Goal: Navigation & Orientation: Find specific page/section

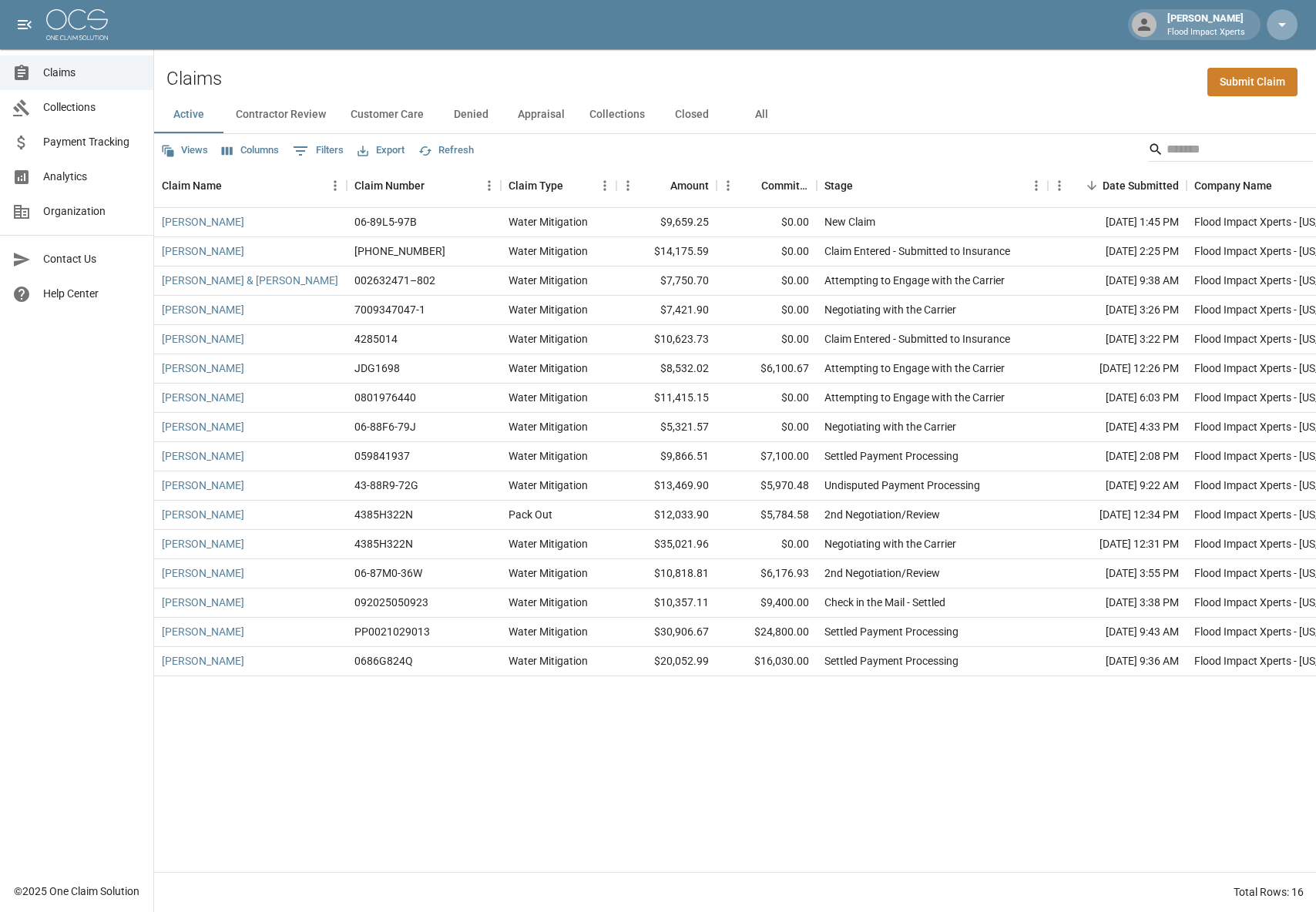
click at [1276, 23] on icon "button" at bounding box center [1282, 24] width 18 height 18
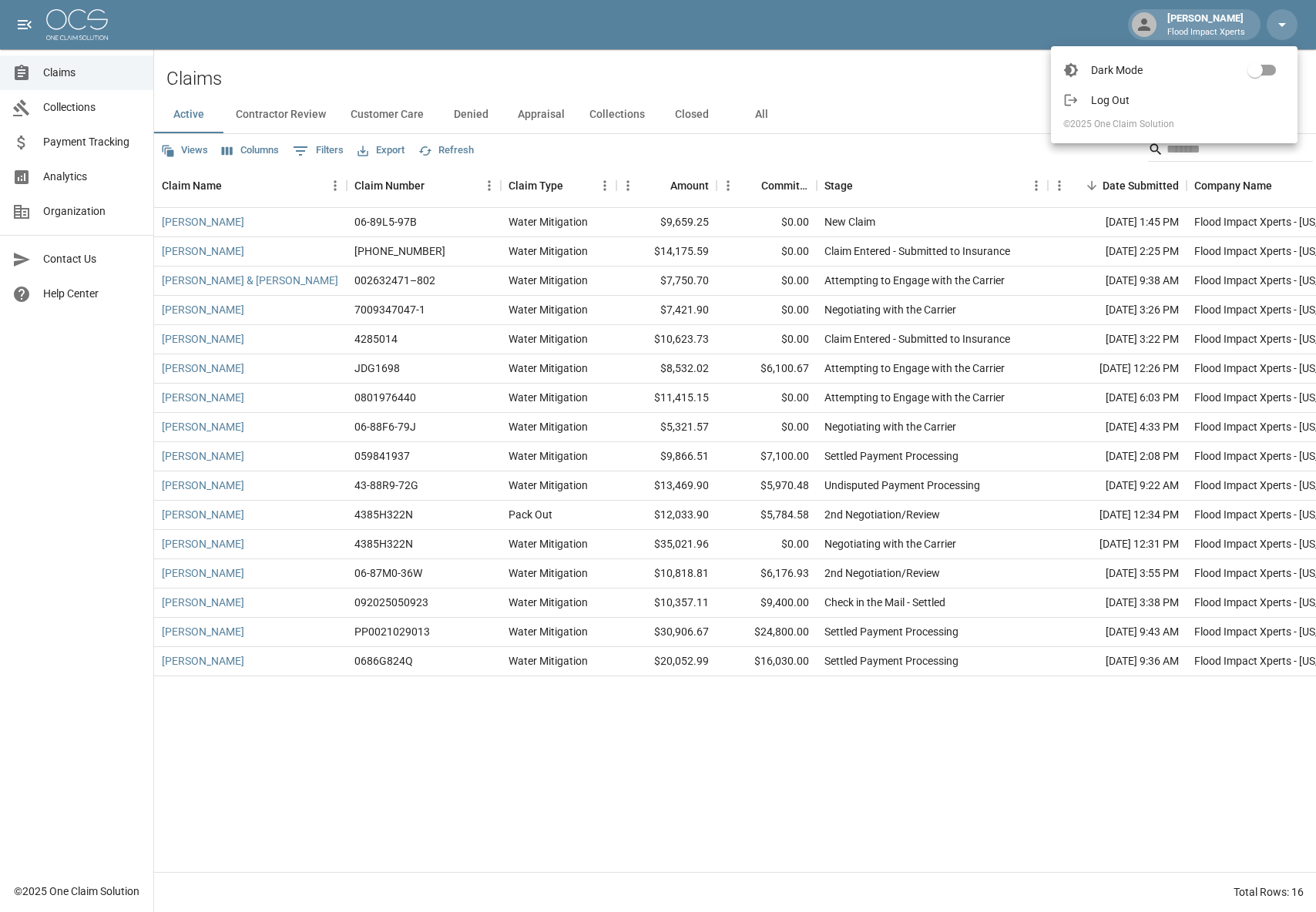
click at [1195, 22] on div at bounding box center [658, 456] width 1316 height 912
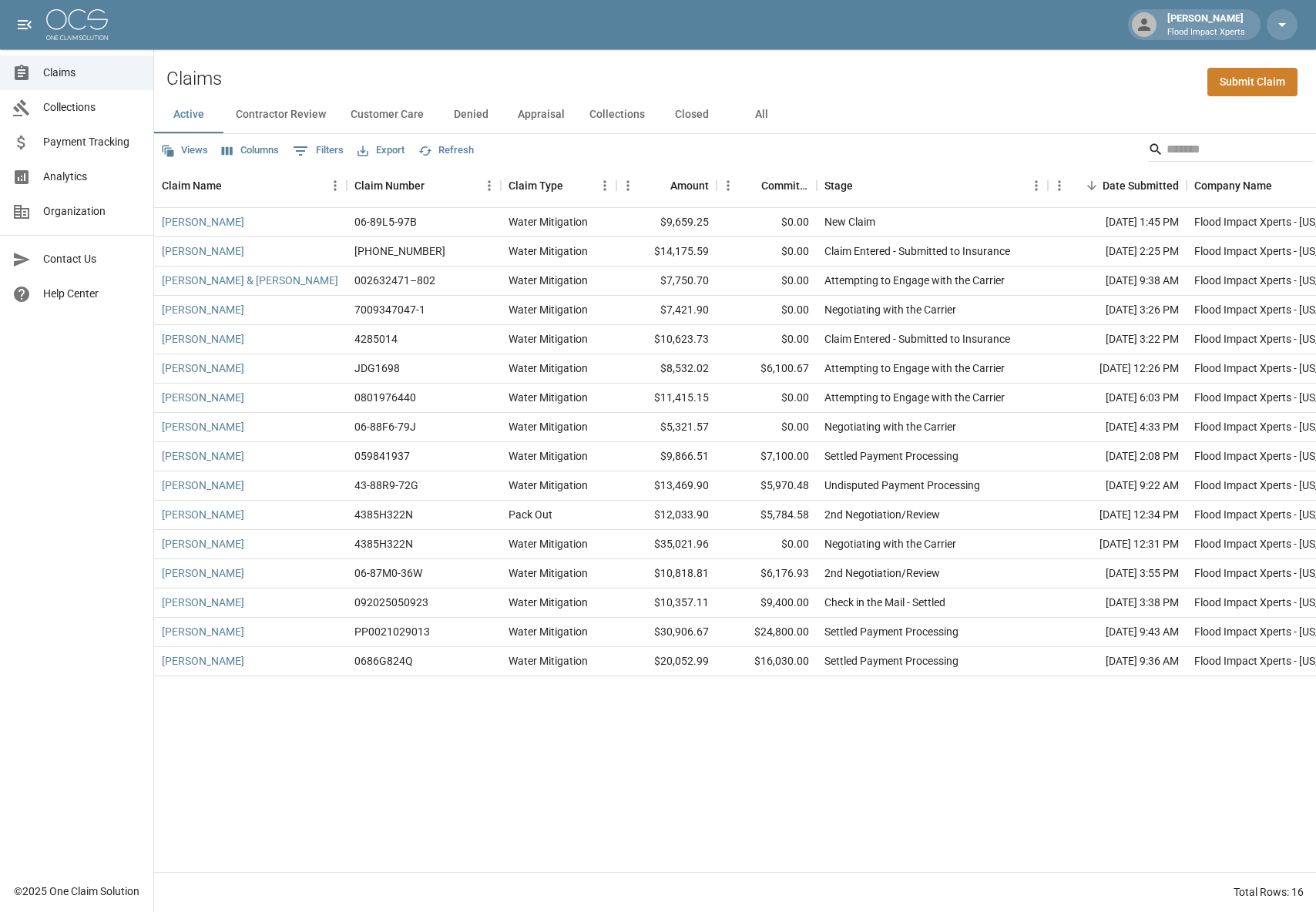
click at [1164, 22] on div "[PERSON_NAME] Flood Impact Xperts" at bounding box center [1206, 24] width 90 height 28
click at [1135, 25] on icon at bounding box center [1144, 24] width 18 height 18
click at [24, 18] on icon "open drawer" at bounding box center [24, 24] width 18 height 18
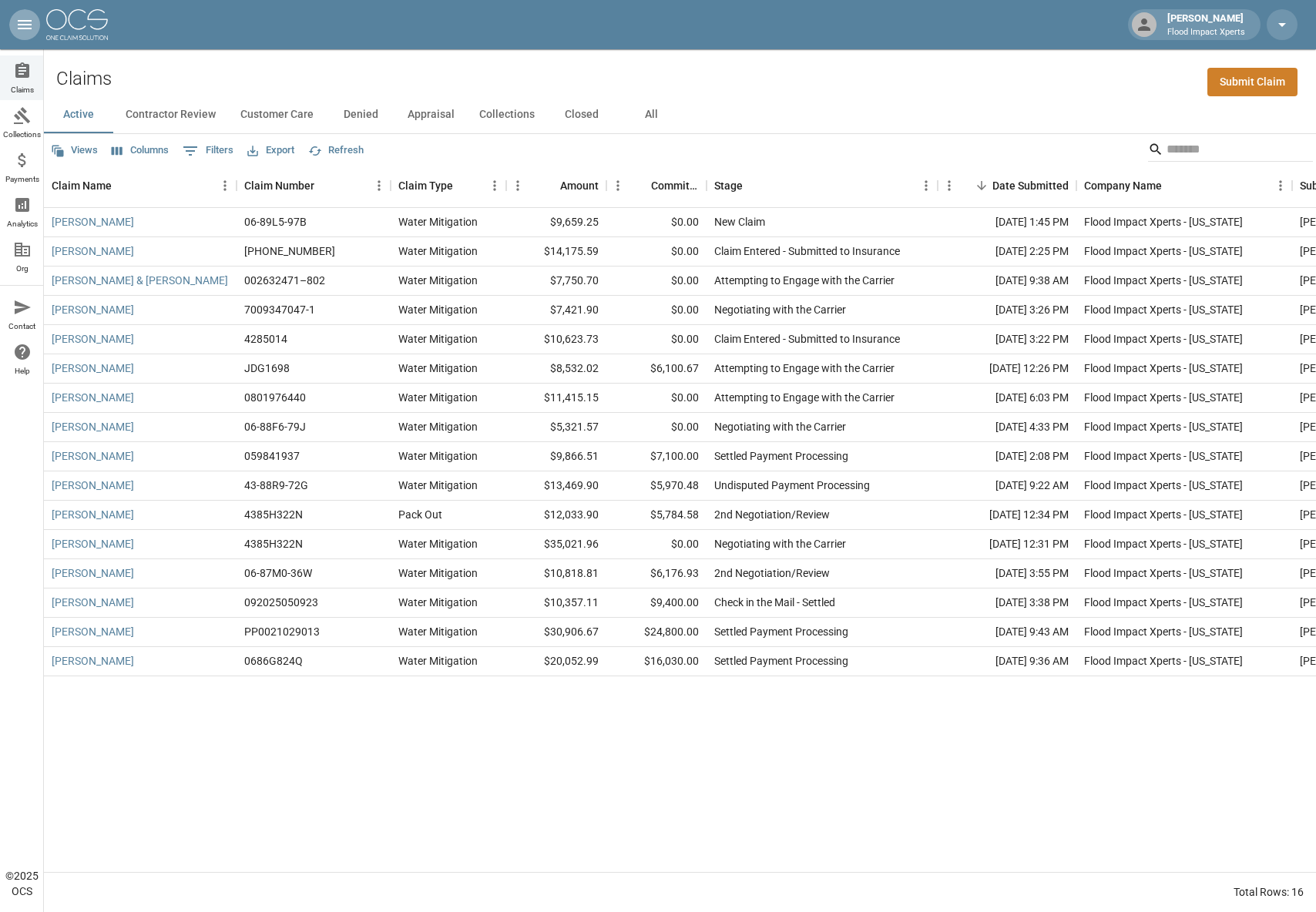
click at [24, 18] on icon "open drawer" at bounding box center [24, 24] width 18 height 18
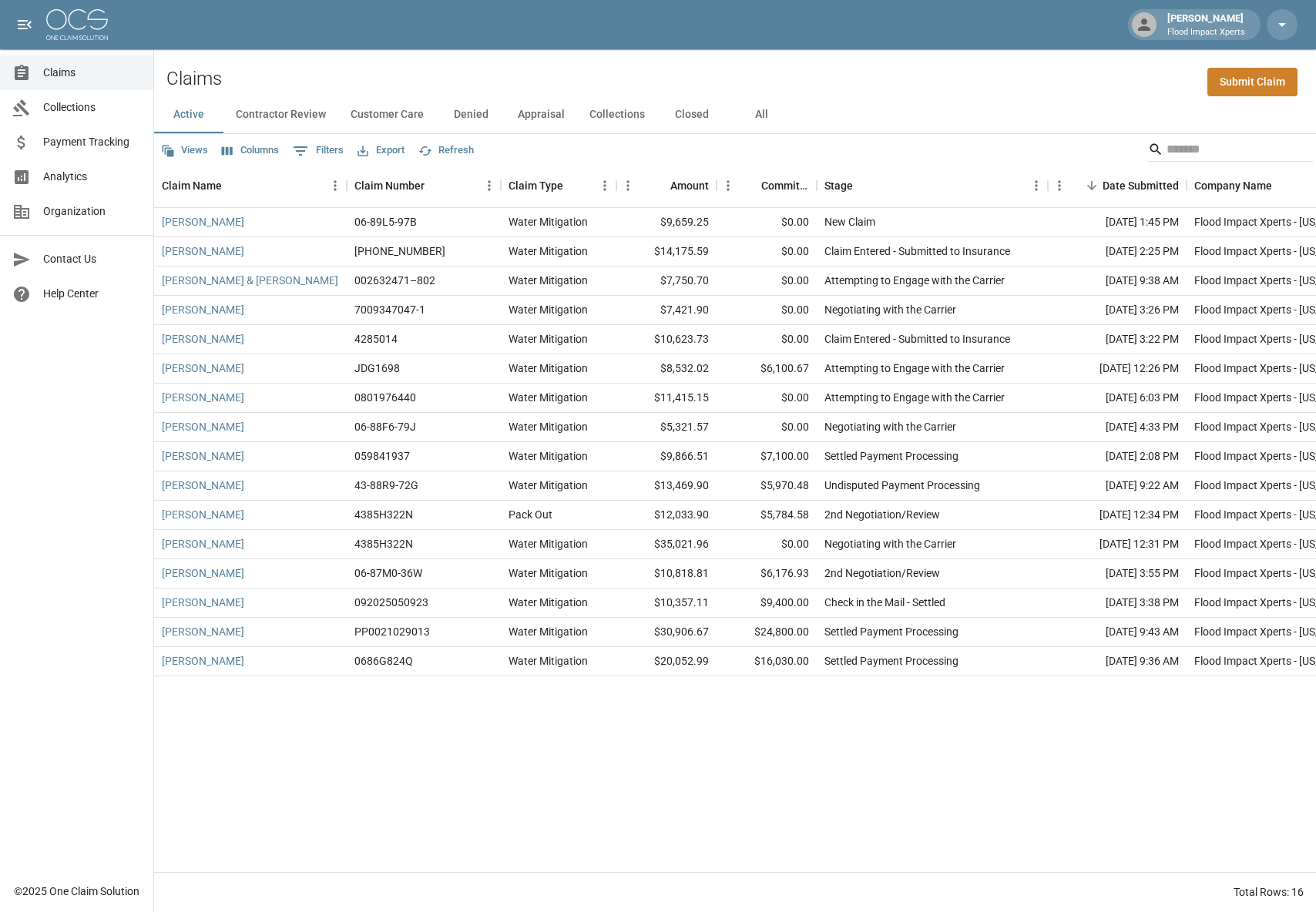
click at [75, 93] on link "Collections" at bounding box center [77, 107] width 154 height 34
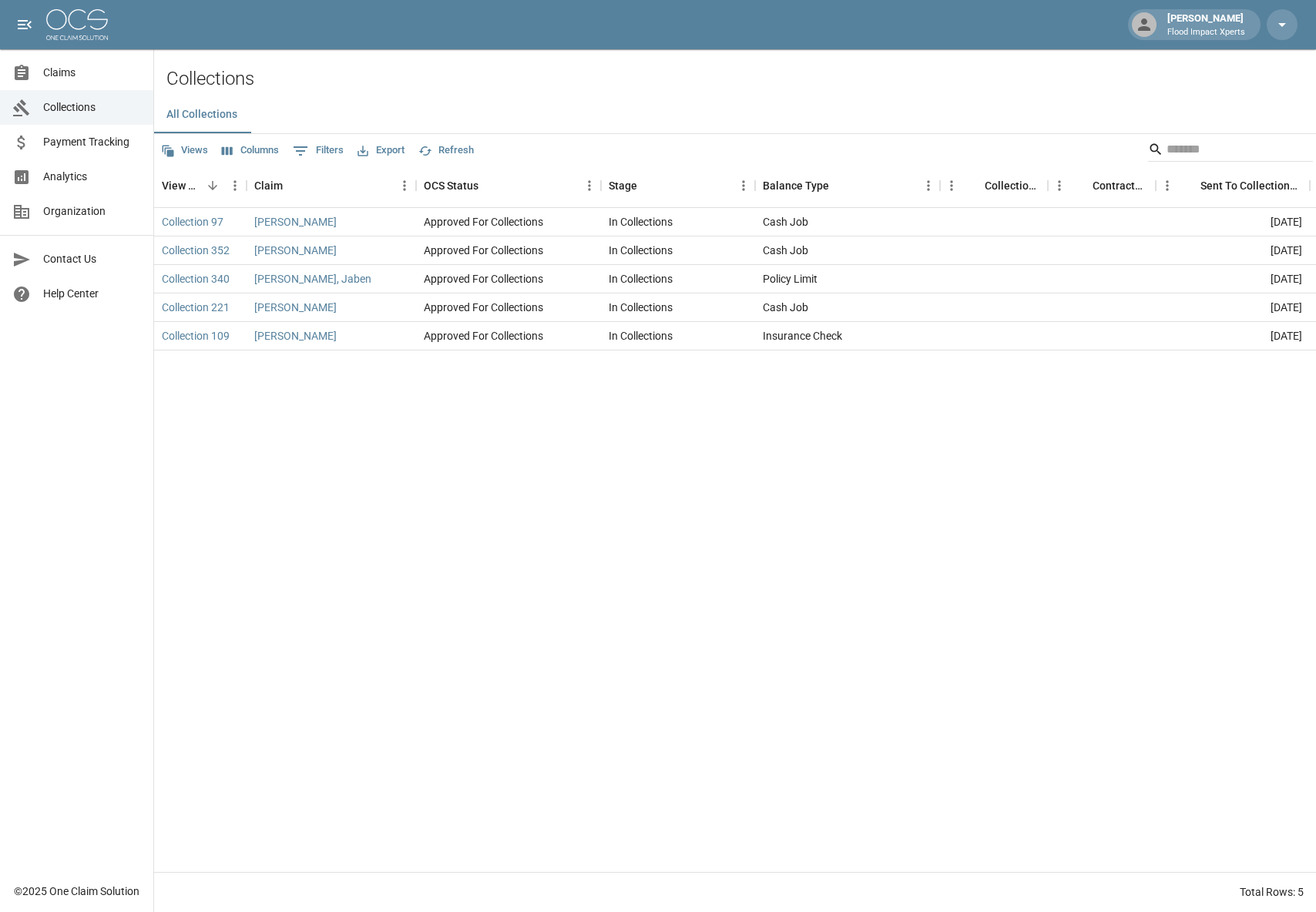
click at [51, 210] on span "Organization" at bounding box center [92, 211] width 98 height 16
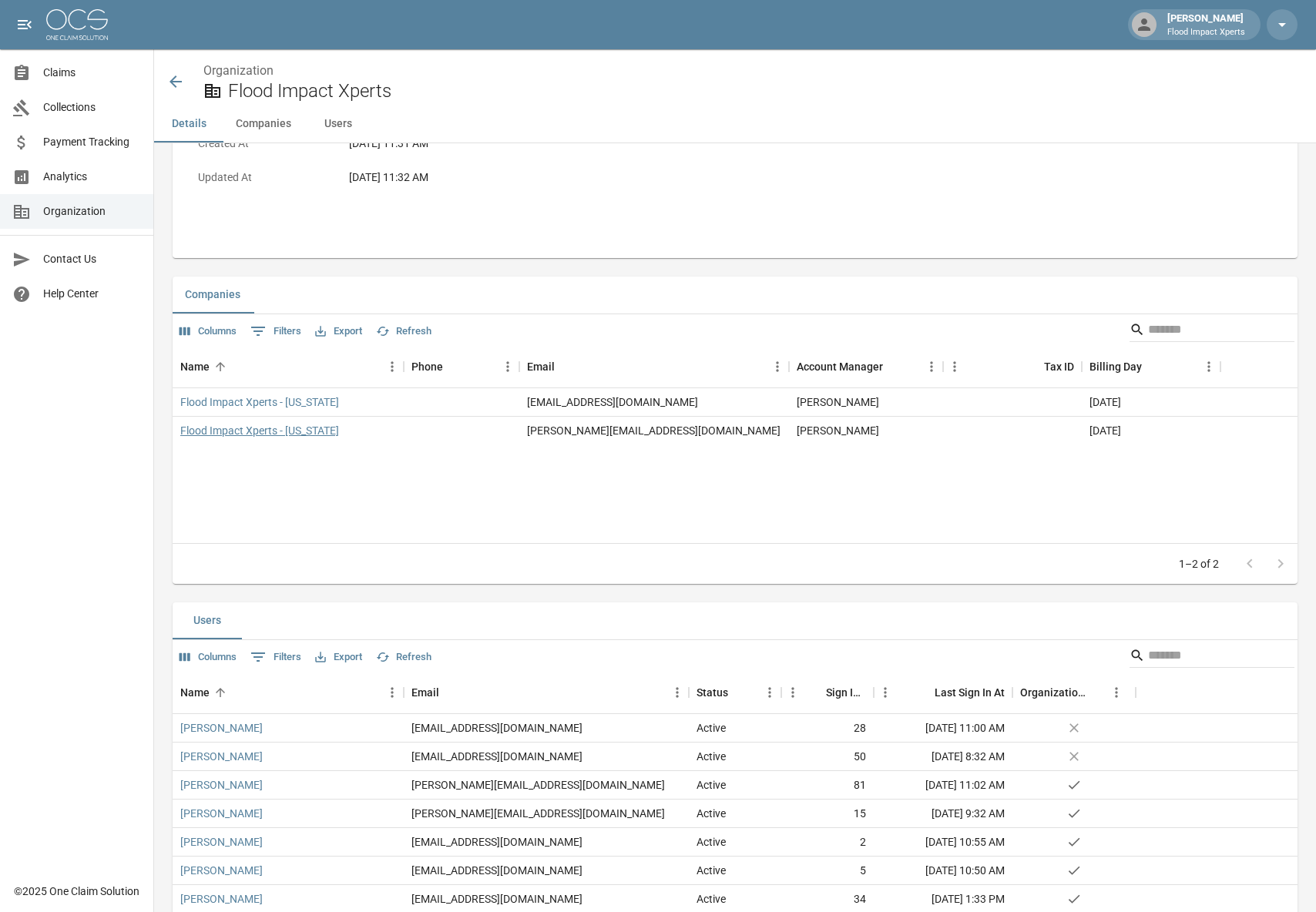
scroll to position [183, 0]
click at [256, 429] on link "Flood Impact Xperts - [US_STATE]" at bounding box center [259, 431] width 158 height 15
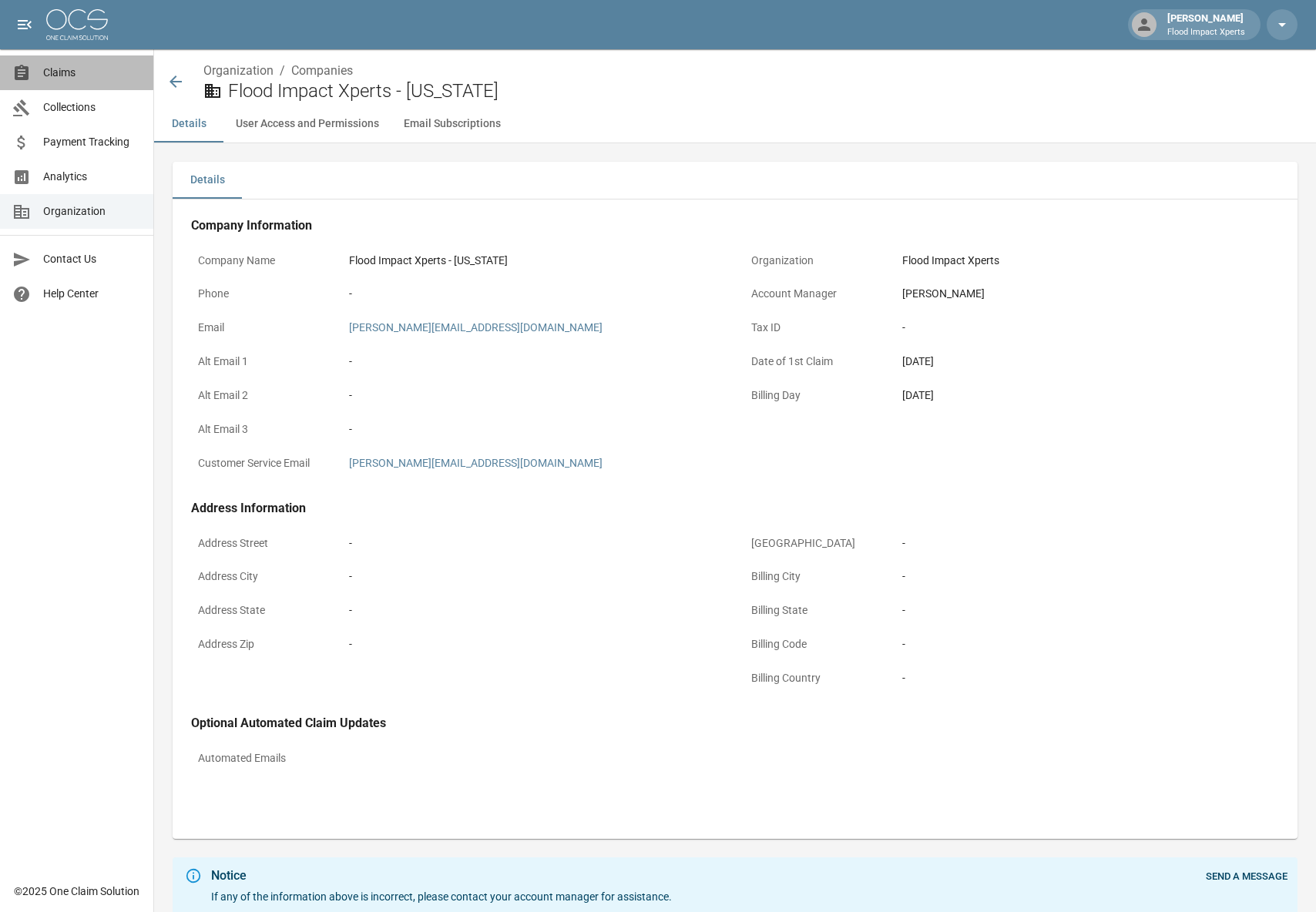
click at [50, 70] on span "Claims" at bounding box center [92, 73] width 98 height 16
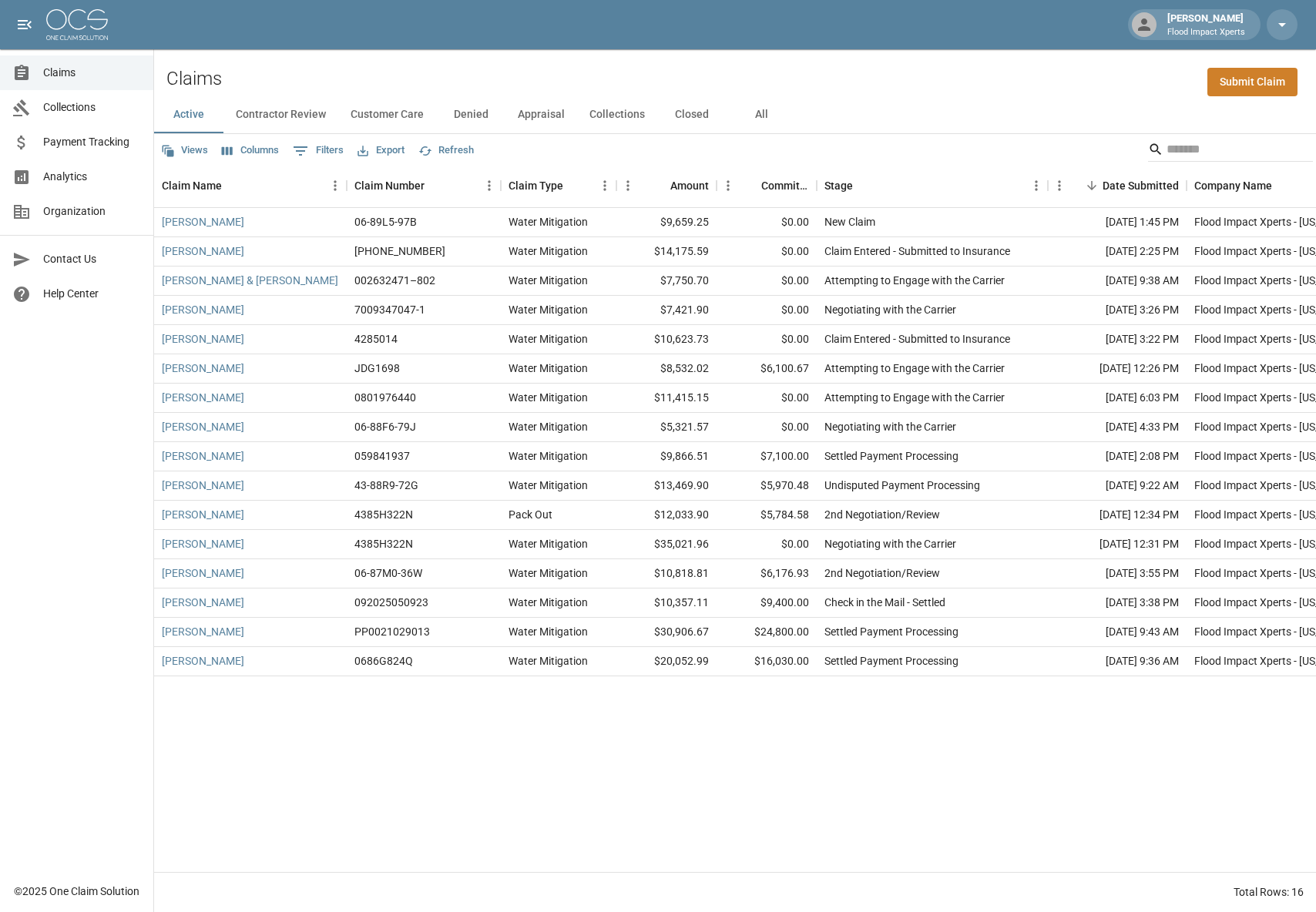
scroll to position [0, 279]
